Goal: Information Seeking & Learning: Learn about a topic

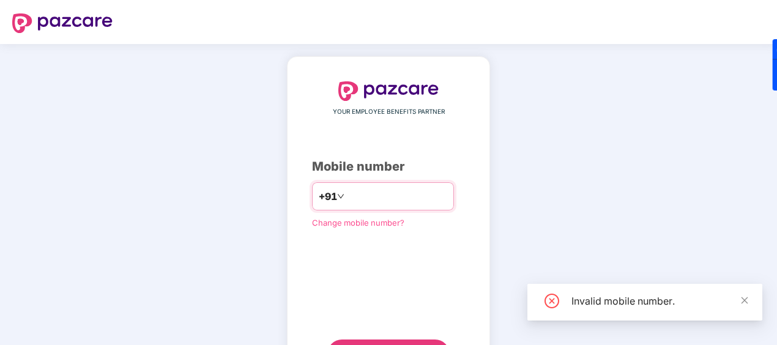
click at [371, 200] on input "*******" at bounding box center [397, 197] width 100 height 20
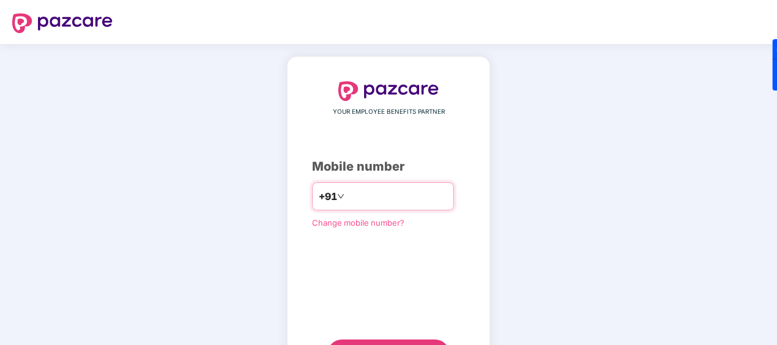
click at [347, 194] on input "**********" at bounding box center [397, 197] width 100 height 20
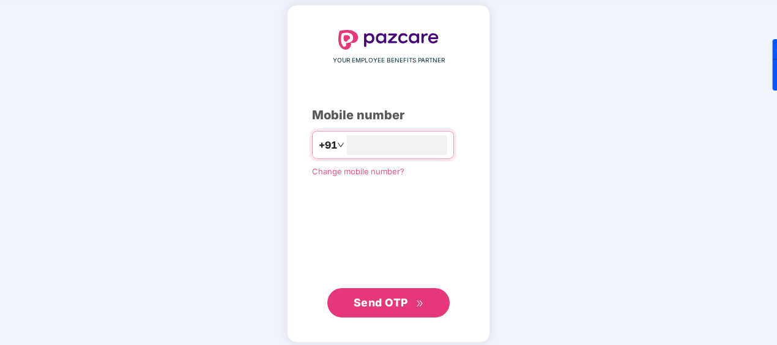
type input "**********"
click at [393, 298] on span "Send OTP" at bounding box center [381, 301] width 54 height 13
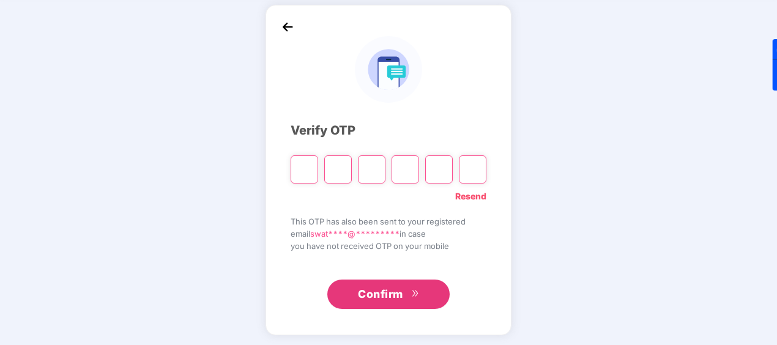
type input "*"
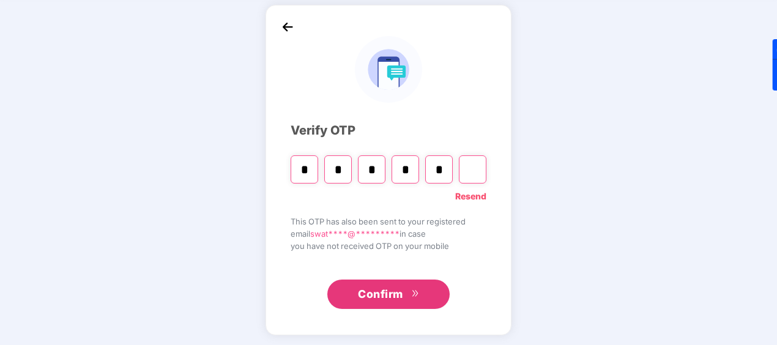
type input "*"
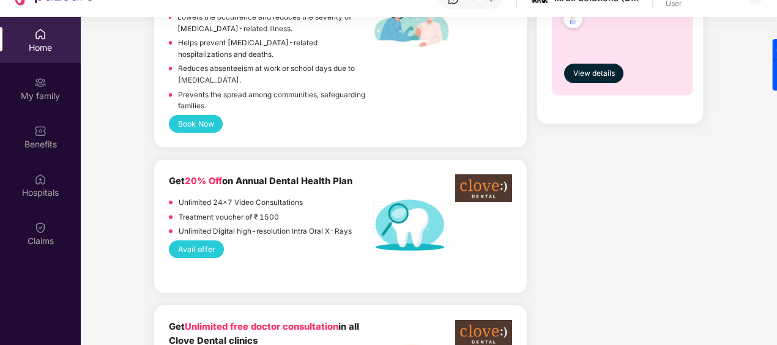
scroll to position [728, 0]
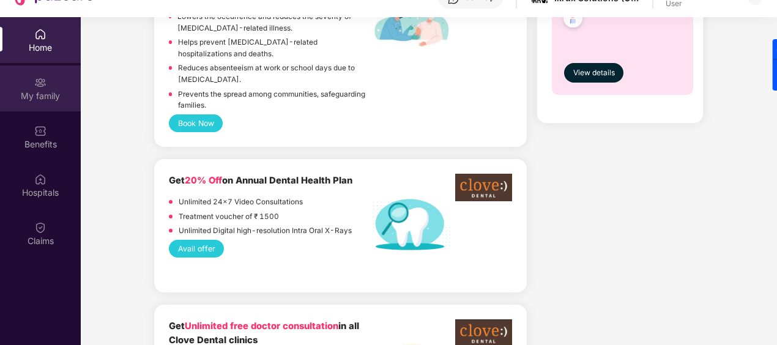
click at [41, 99] on div "My family" at bounding box center [40, 96] width 81 height 12
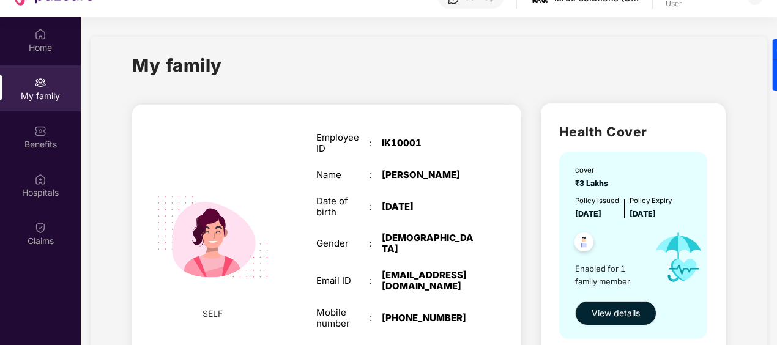
scroll to position [59, 0]
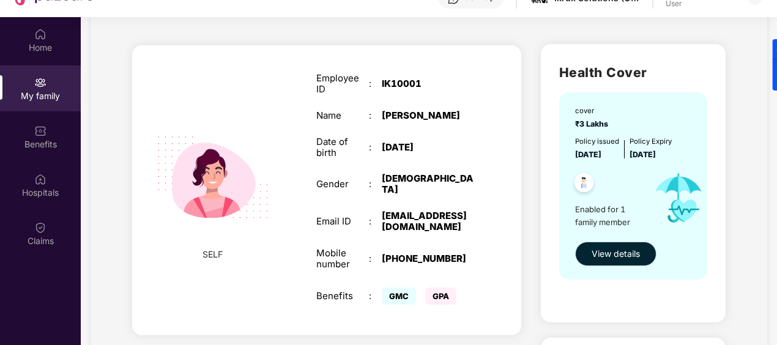
click at [617, 252] on span "View details" at bounding box center [616, 253] width 48 height 13
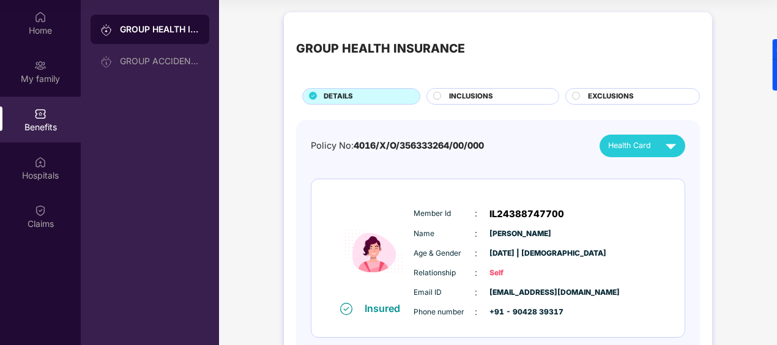
click at [457, 96] on span "INCLUSIONS" at bounding box center [471, 96] width 44 height 11
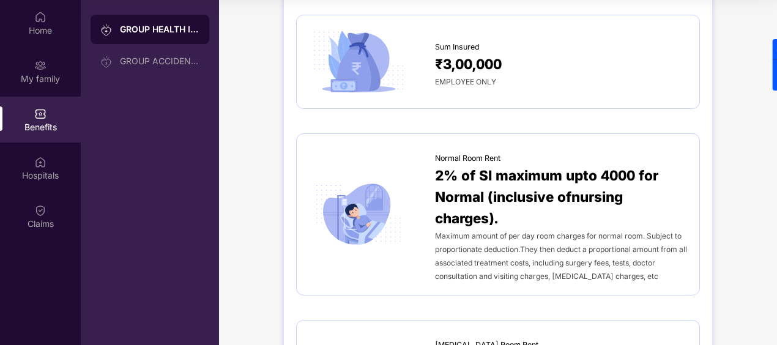
scroll to position [13, 0]
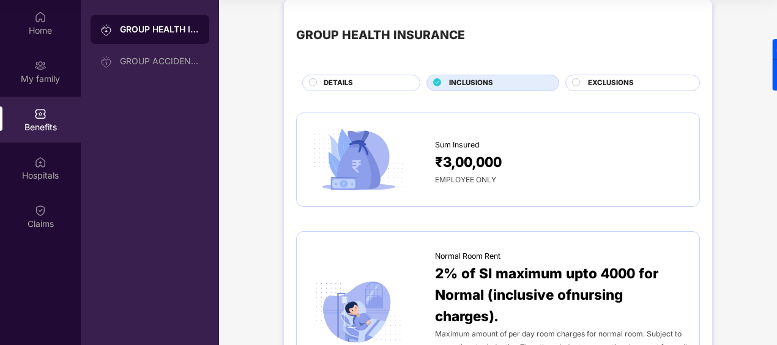
click at [613, 80] on span "EXCLUSIONS" at bounding box center [611, 83] width 46 height 11
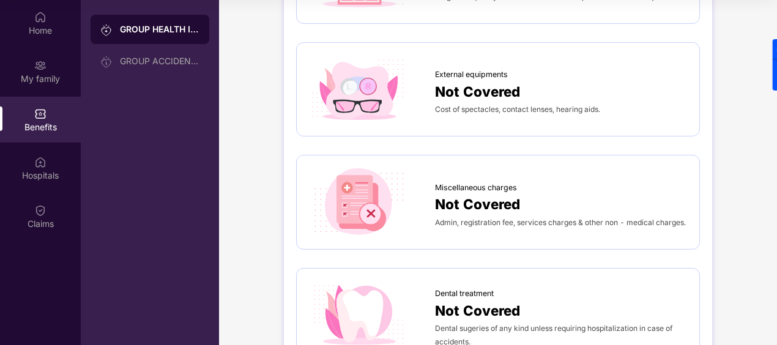
scroll to position [0, 0]
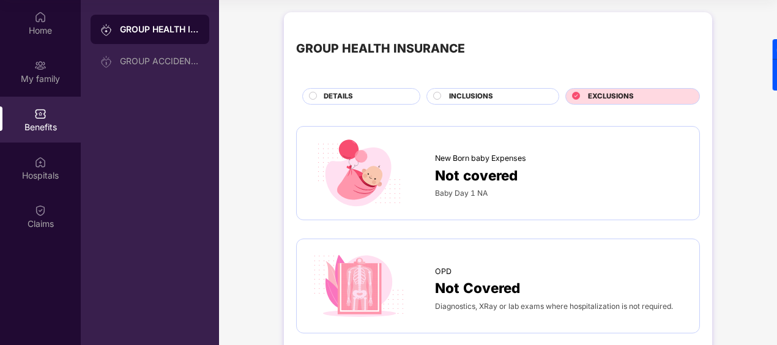
click at [365, 95] on div "DETAILS" at bounding box center [366, 97] width 96 height 13
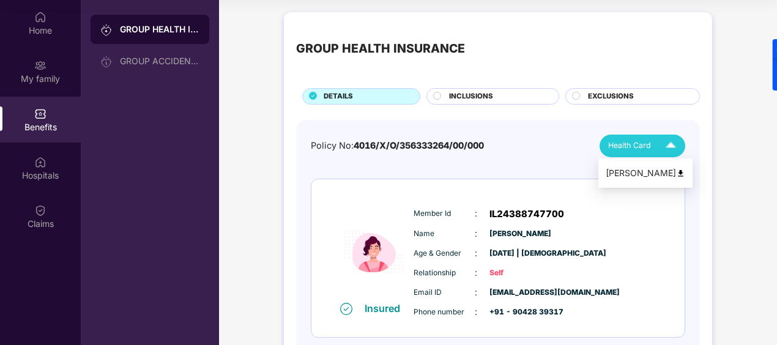
click at [642, 149] on span "Health Card" at bounding box center [629, 146] width 43 height 12
click at [643, 181] on li "[PERSON_NAME]" at bounding box center [645, 173] width 94 height 24
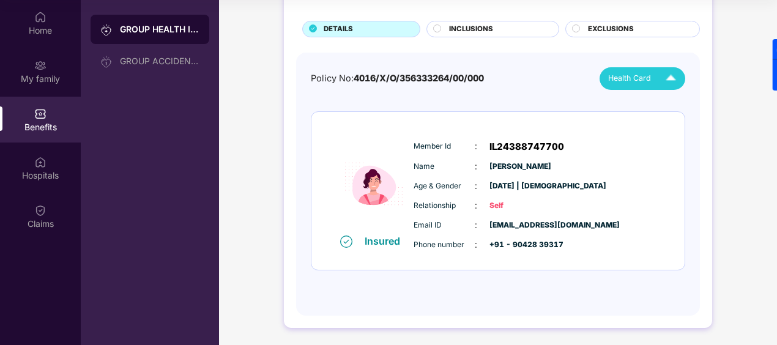
click at [482, 32] on span "INCLUSIONS" at bounding box center [471, 29] width 44 height 11
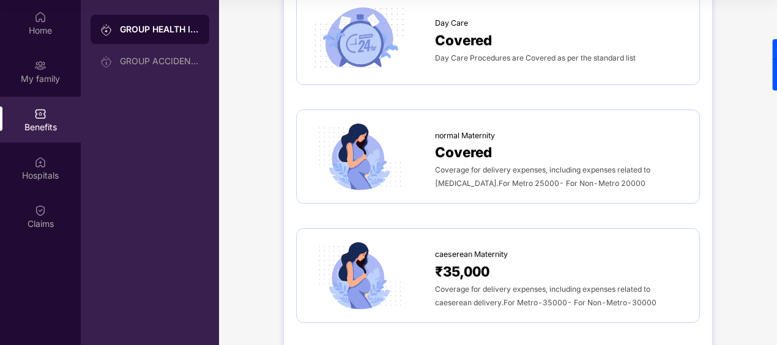
scroll to position [1236, 0]
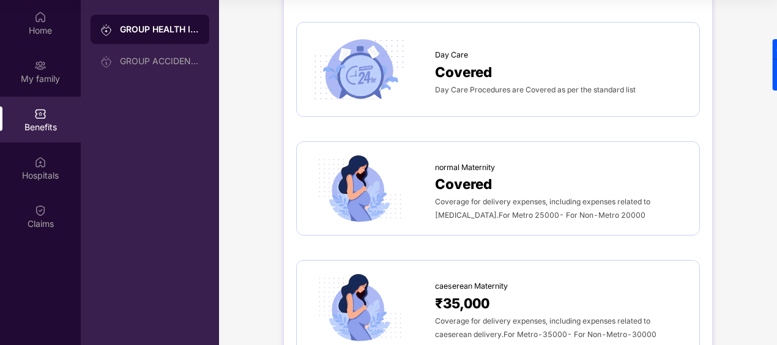
click at [428, 40] on div at bounding box center [372, 69] width 126 height 69
click at [456, 61] on span "Covered" at bounding box center [463, 71] width 57 height 21
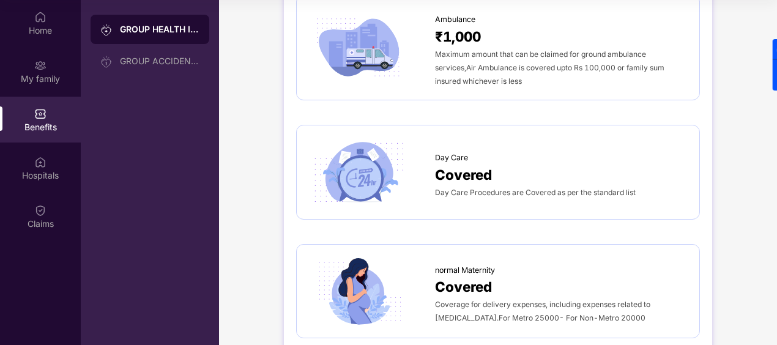
scroll to position [1131, 0]
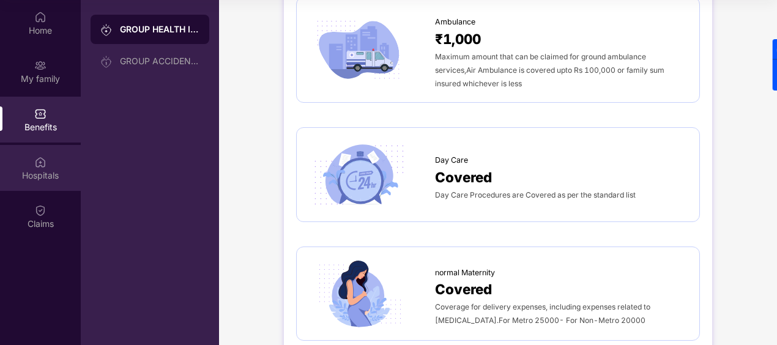
click at [42, 171] on div "Hospitals" at bounding box center [40, 176] width 81 height 12
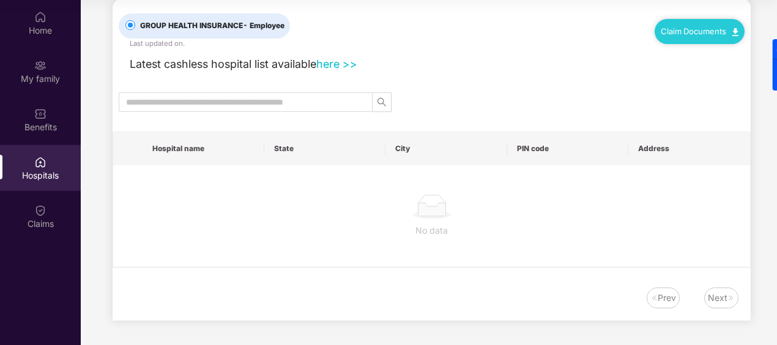
scroll to position [0, 0]
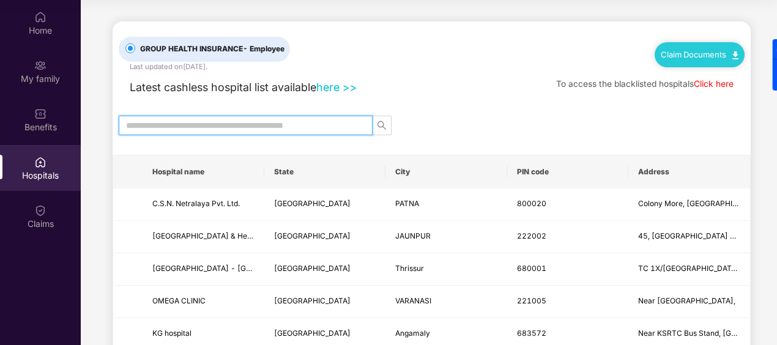
click at [132, 121] on input "text" at bounding box center [240, 125] width 229 height 13
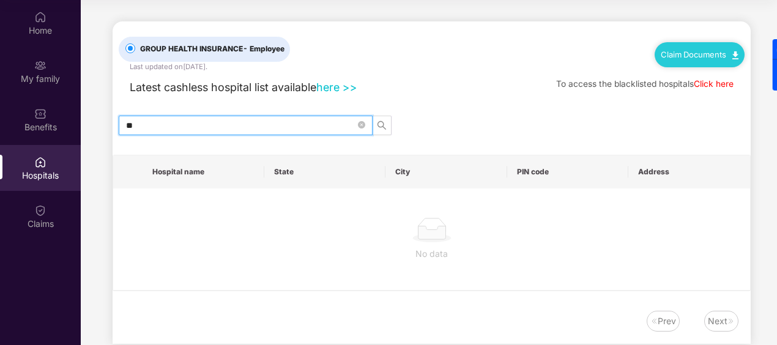
type input "*"
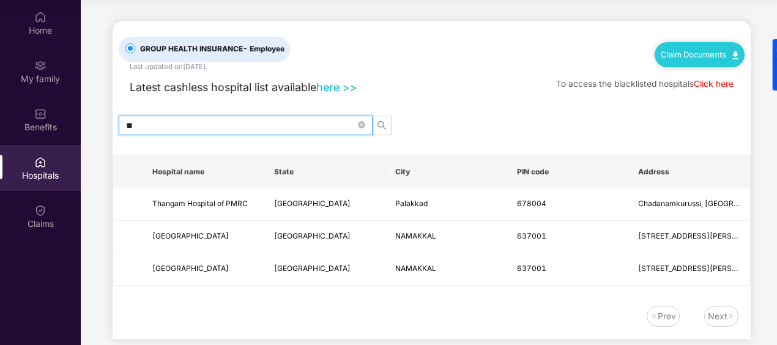
type input "*"
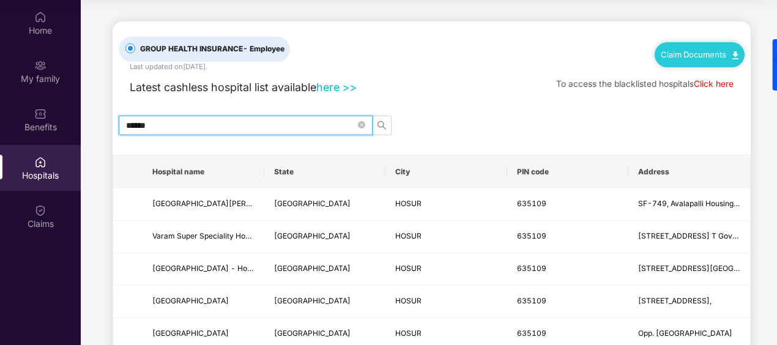
type input "******"
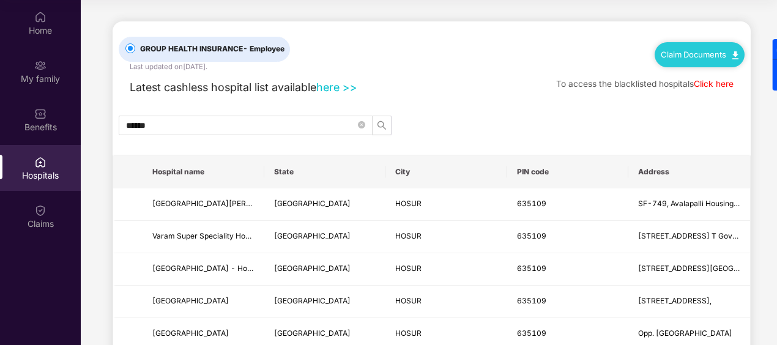
click at [723, 61] on div "Claim Documents" at bounding box center [700, 54] width 90 height 24
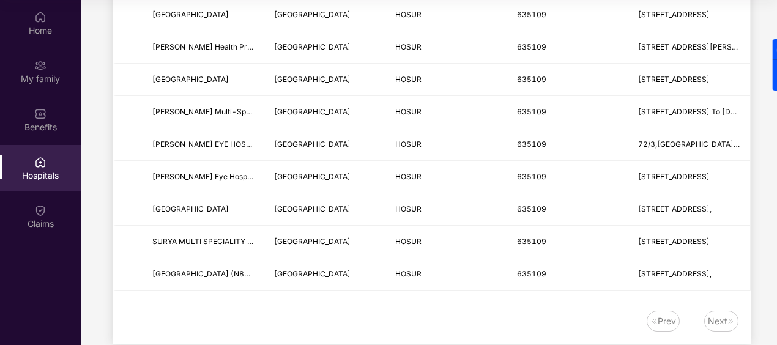
scroll to position [499, 0]
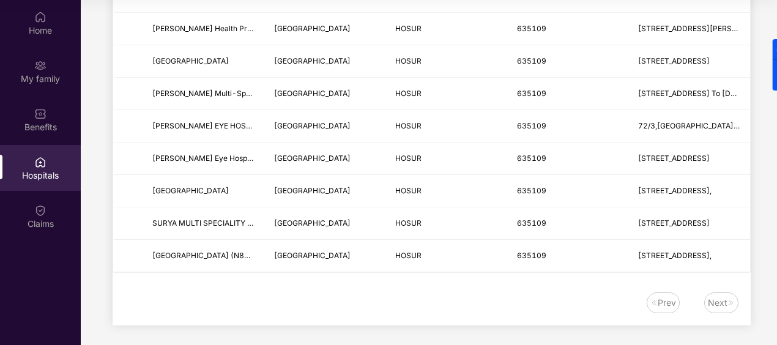
click at [718, 297] on div "Next" at bounding box center [718, 302] width 20 height 13
click at [662, 296] on div "Prev" at bounding box center [667, 302] width 18 height 13
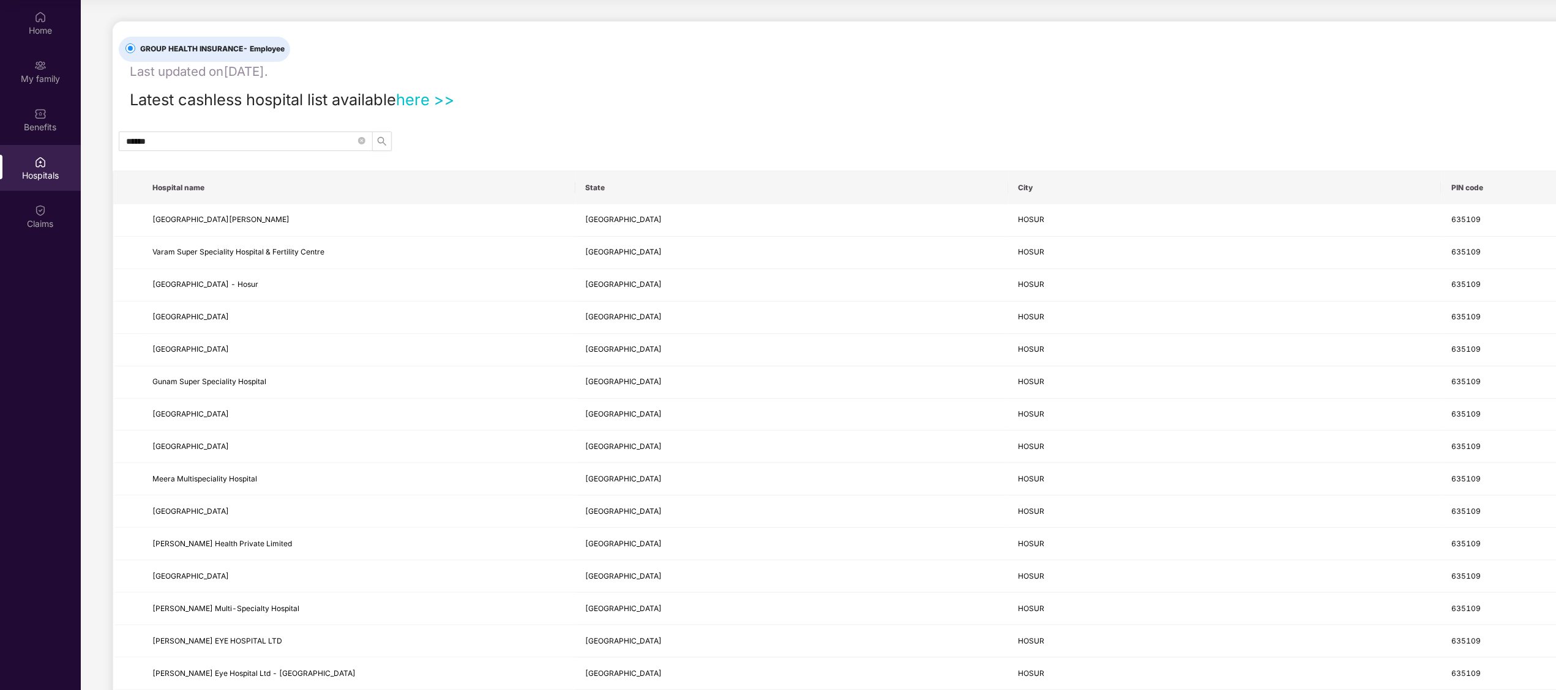
scroll to position [0, 0]
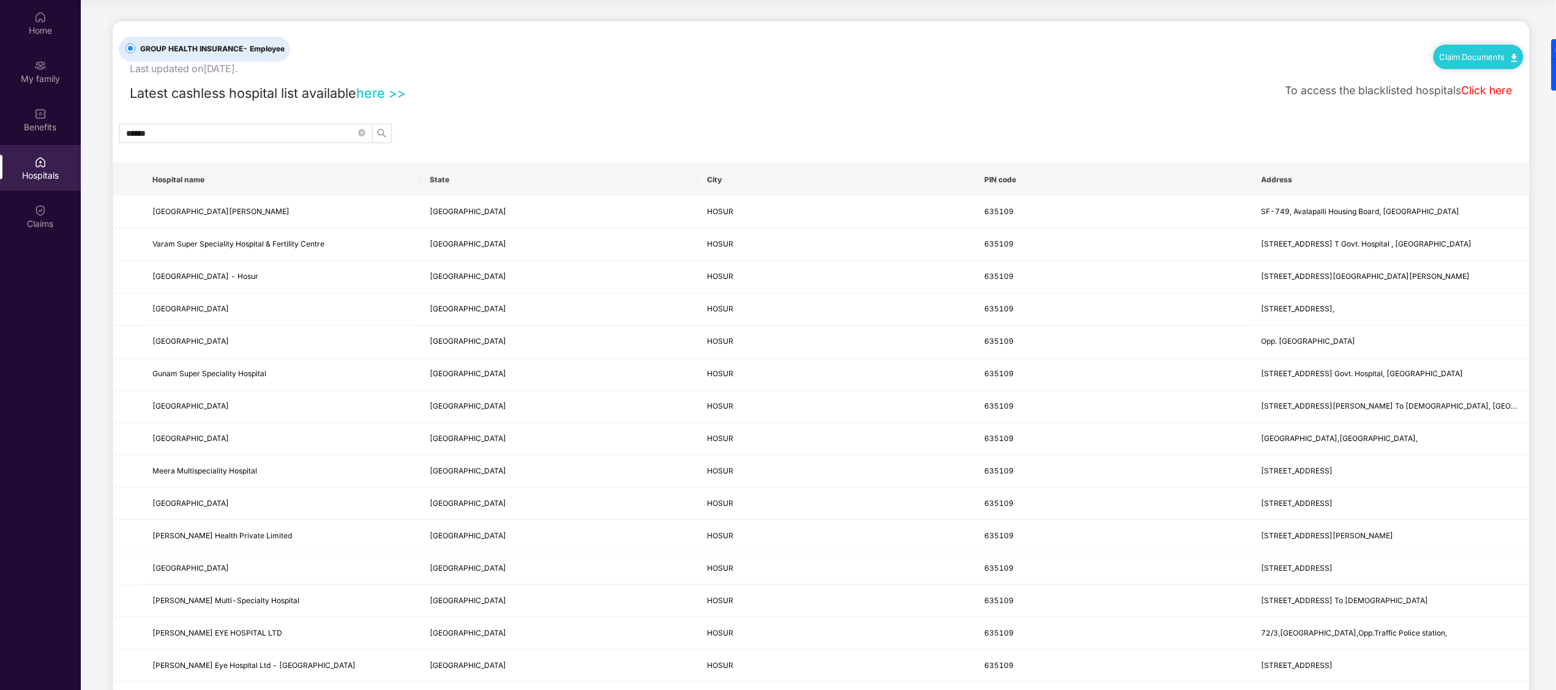
drag, startPoint x: 512, startPoint y: 16, endPoint x: 667, endPoint y: 143, distance: 200.9
click at [667, 143] on div "******" at bounding box center [821, 134] width 1417 height 20
